Goal: Task Accomplishment & Management: Complete application form

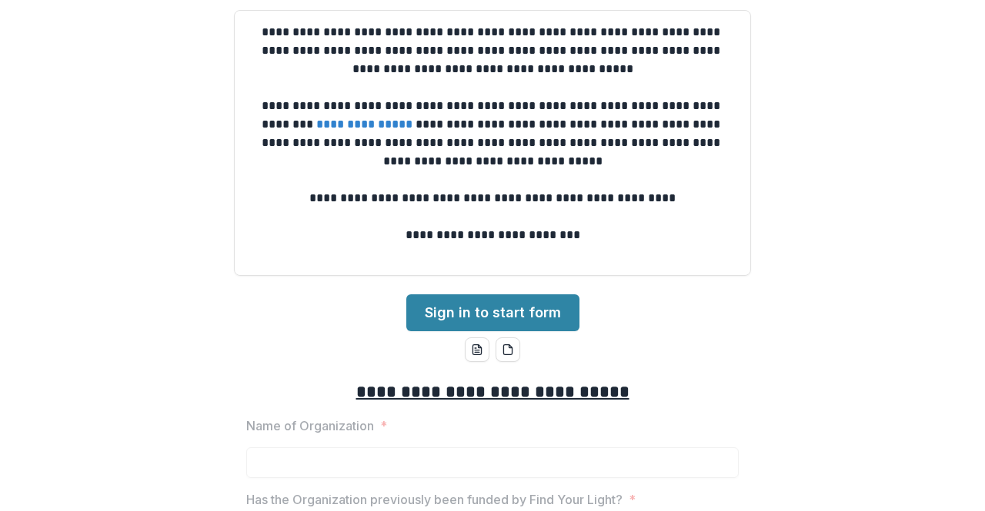
scroll to position [154, 0]
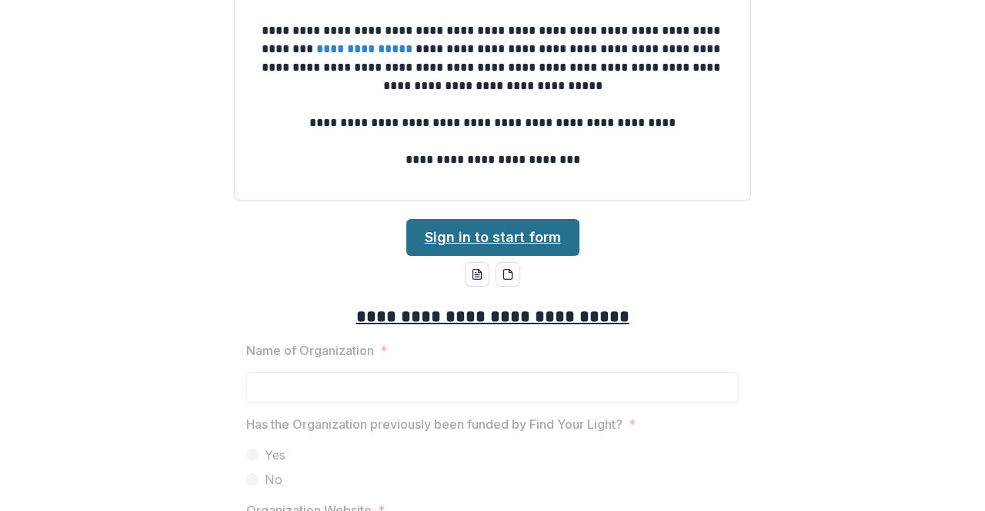
click at [521, 239] on link "Sign in to start form" at bounding box center [492, 237] width 173 height 37
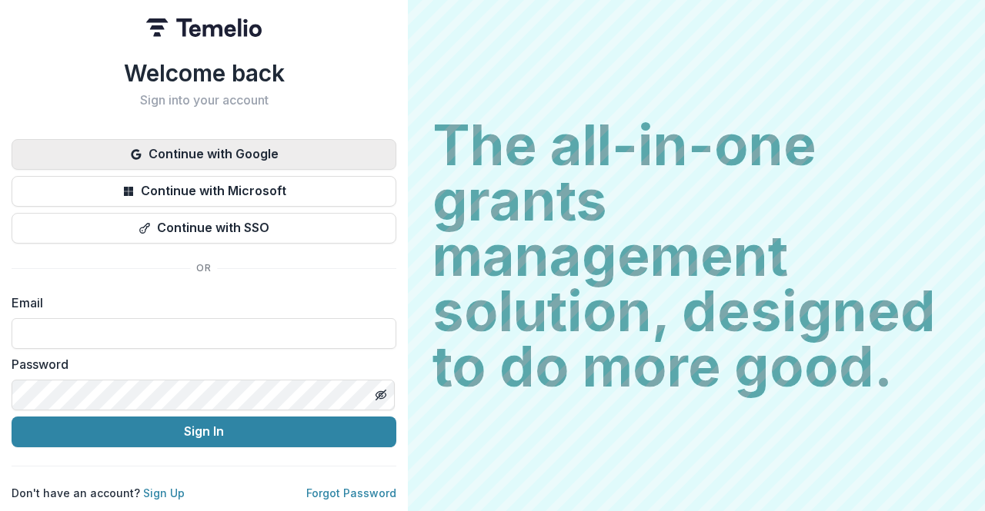
click at [285, 145] on button "Continue with Google" at bounding box center [204, 154] width 385 height 31
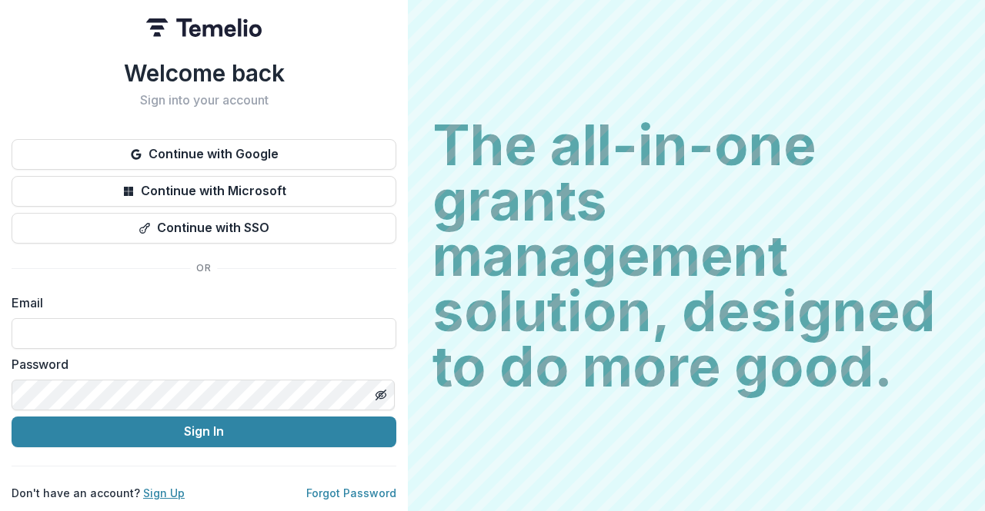
click at [162, 487] on link "Sign Up" at bounding box center [164, 493] width 42 height 13
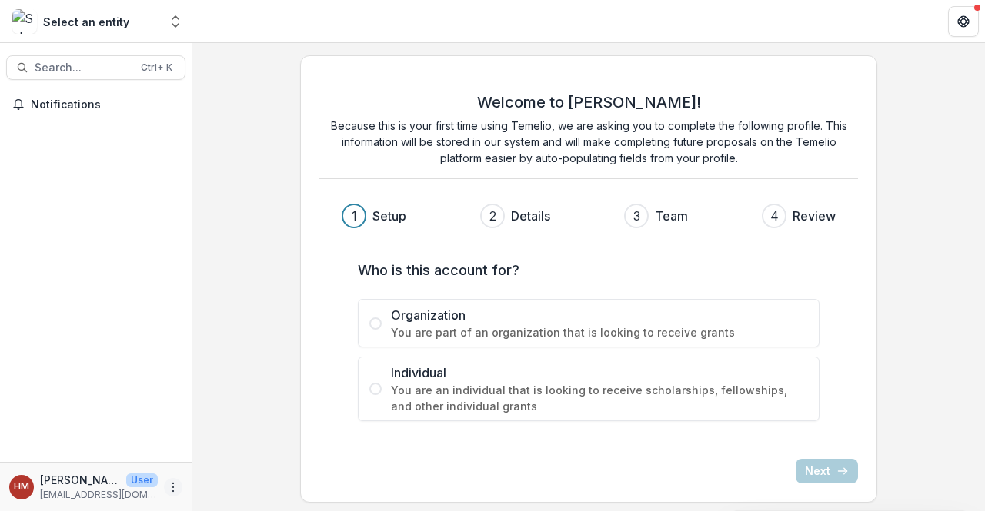
click at [171, 486] on icon "More" at bounding box center [173, 487] width 12 height 12
click at [282, 478] on button "Logout" at bounding box center [274, 480] width 165 height 25
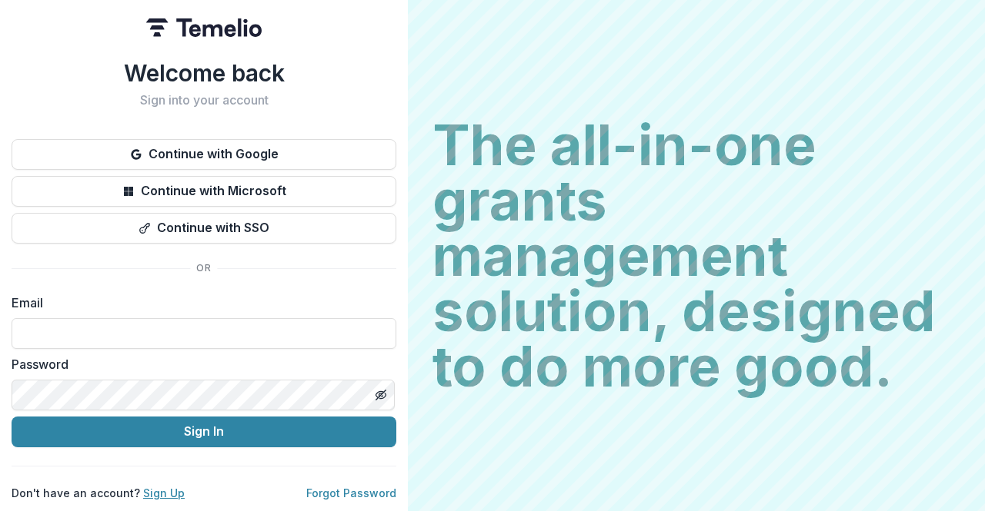
click at [165, 485] on p "Don't have an account? Sign Up" at bounding box center [98, 493] width 173 height 16
click at [164, 487] on link "Sign Up" at bounding box center [164, 493] width 42 height 13
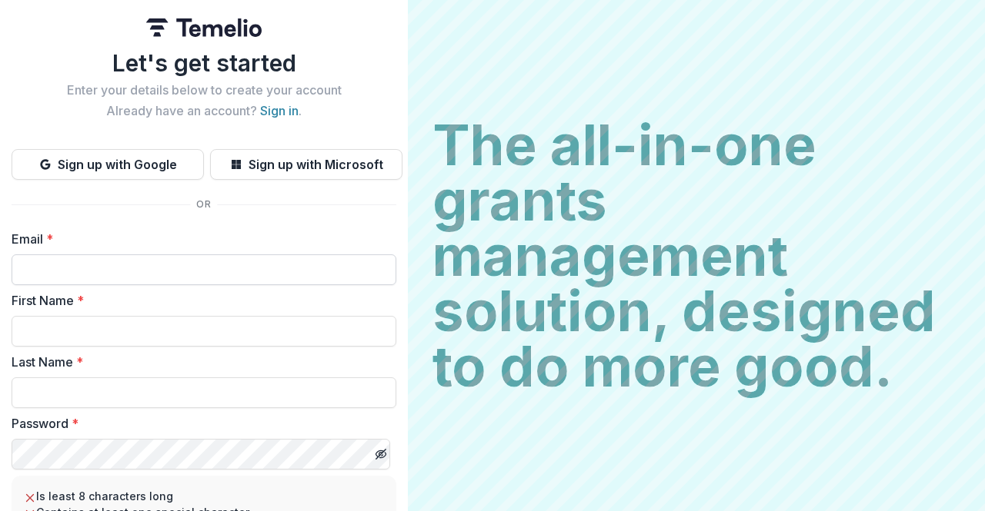
click at [148, 272] on input "Email *" at bounding box center [204, 270] width 385 height 31
type input "**********"
click at [163, 326] on input "First Name *" at bounding box center [204, 331] width 385 height 31
type input "*****"
click at [55, 392] on input "Last Name *" at bounding box center [204, 393] width 385 height 31
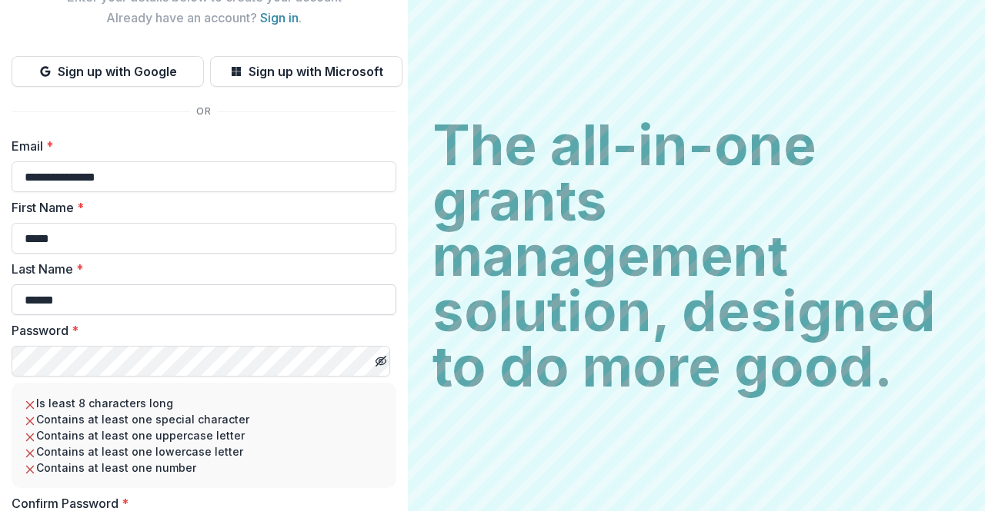
scroll to position [186, 0]
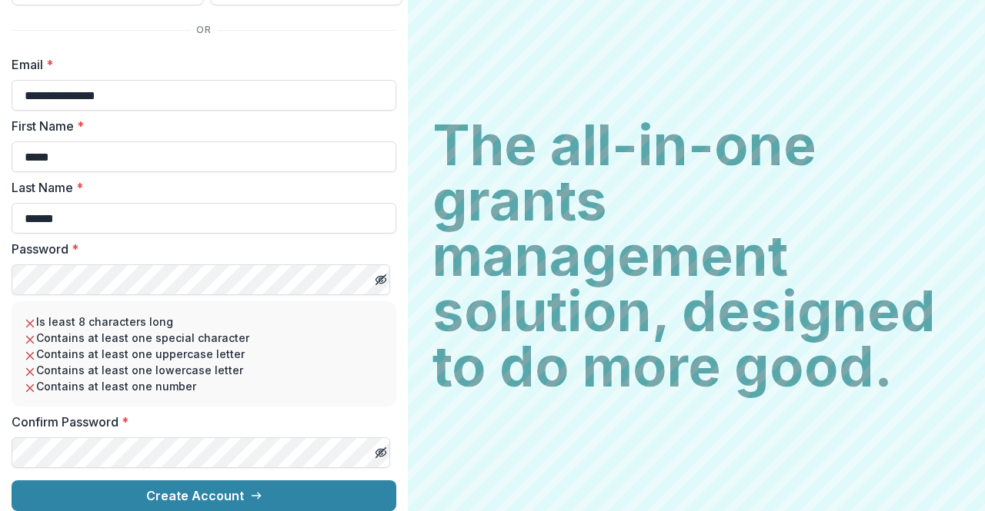
type input "******"
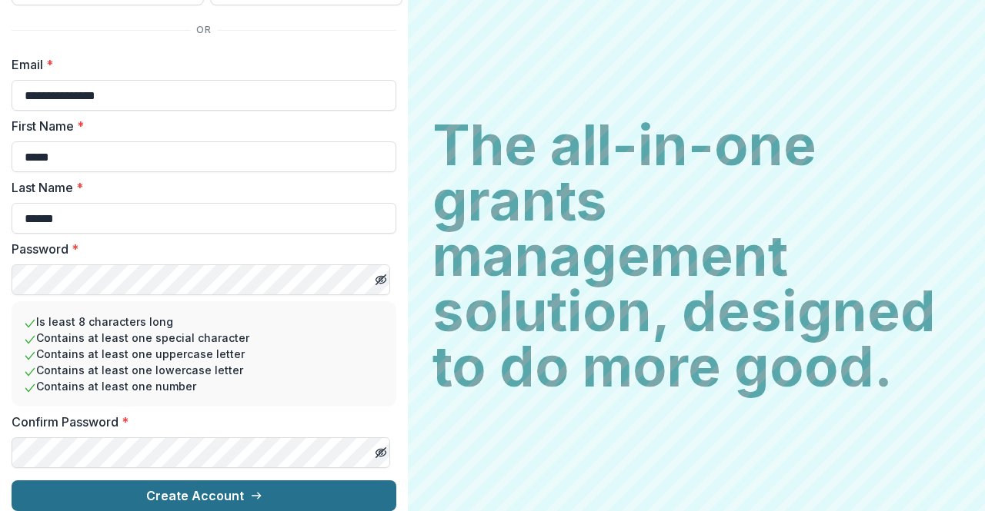
click at [185, 488] on button "Create Account" at bounding box center [204, 496] width 385 height 31
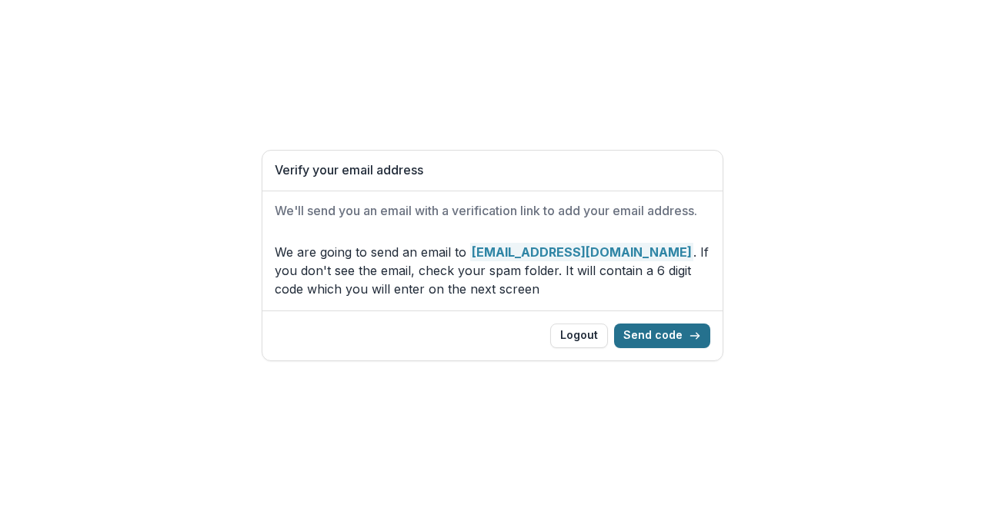
click at [666, 329] on button "Send code" at bounding box center [662, 336] width 96 height 25
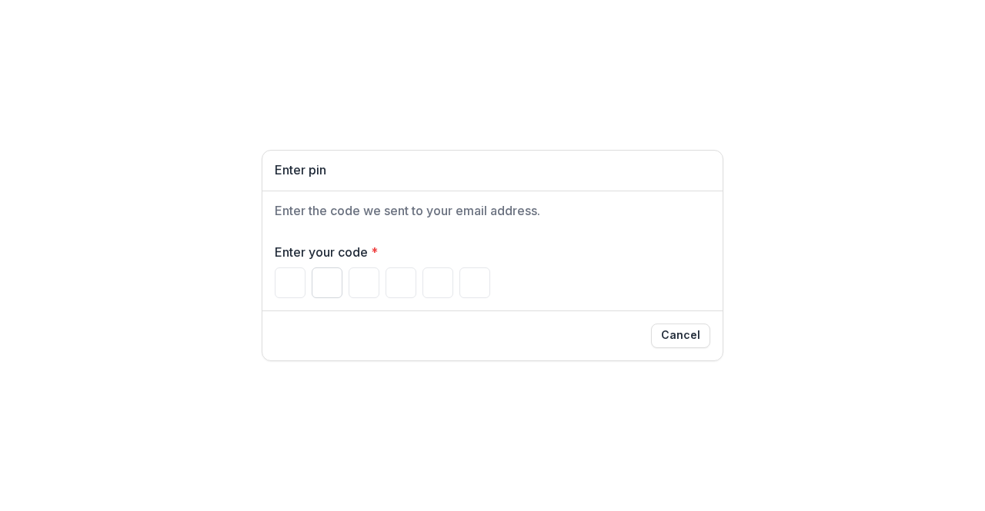
type input "*"
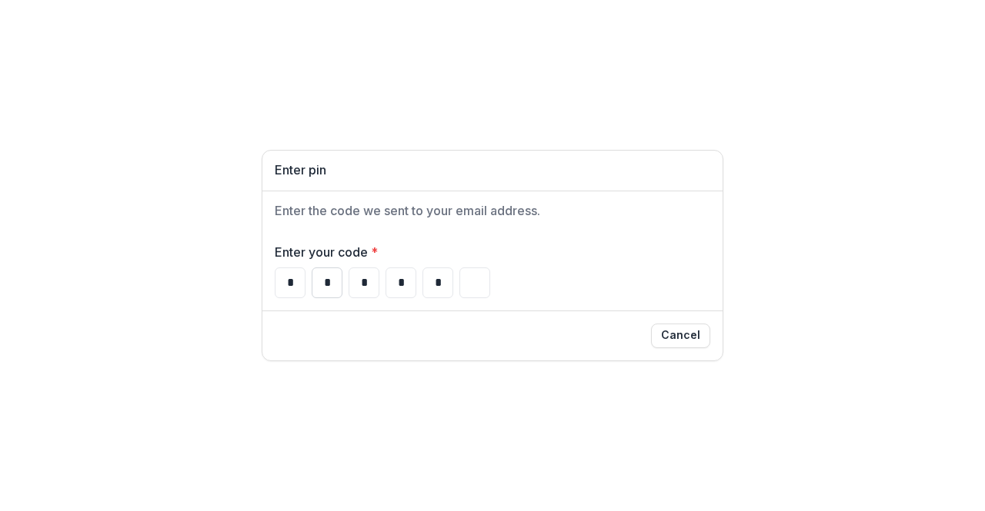
type input "*"
